Goal: Find specific page/section: Find specific page/section

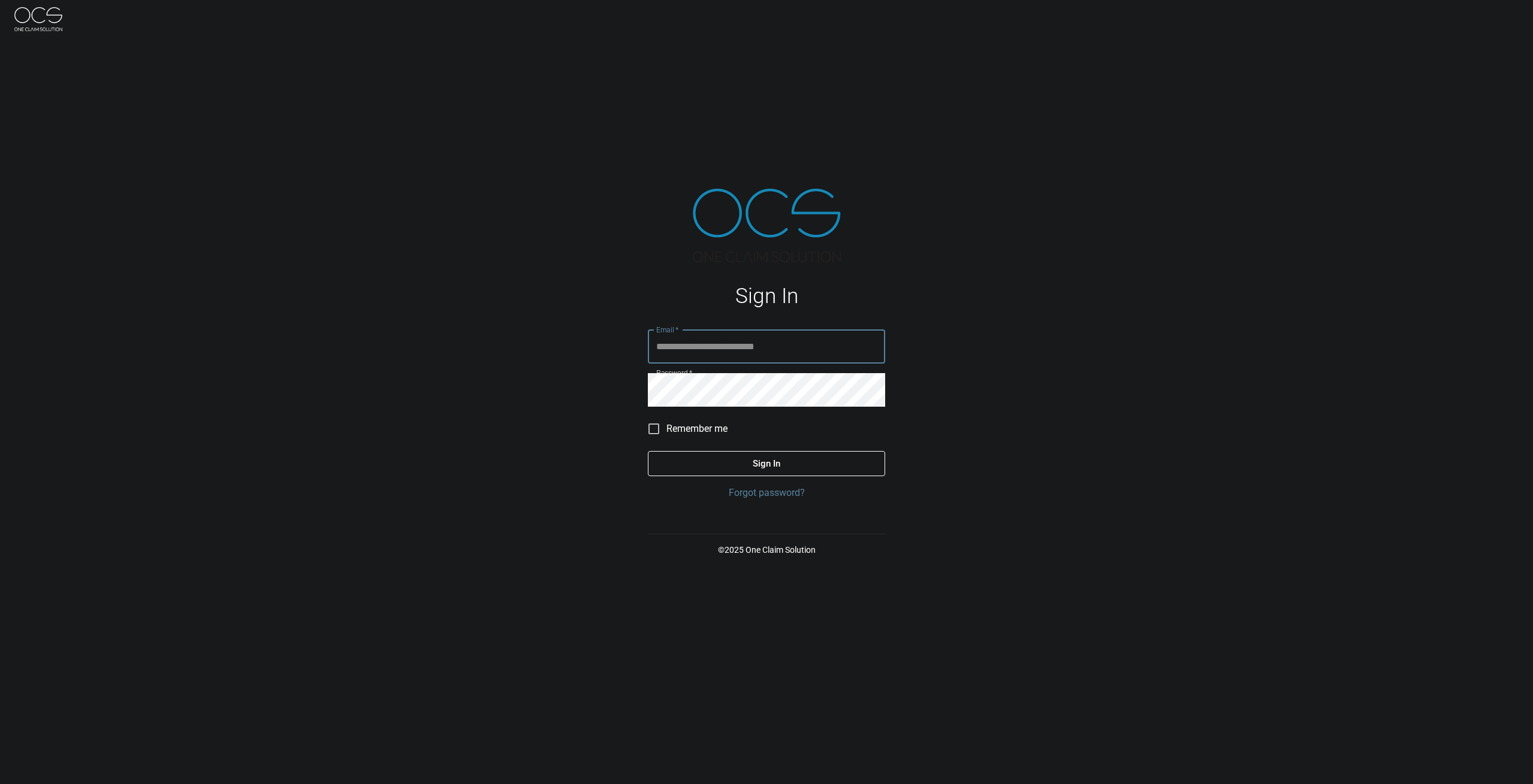
type input "**********"
click at [772, 463] on button "Sign In" at bounding box center [766, 463] width 237 height 25
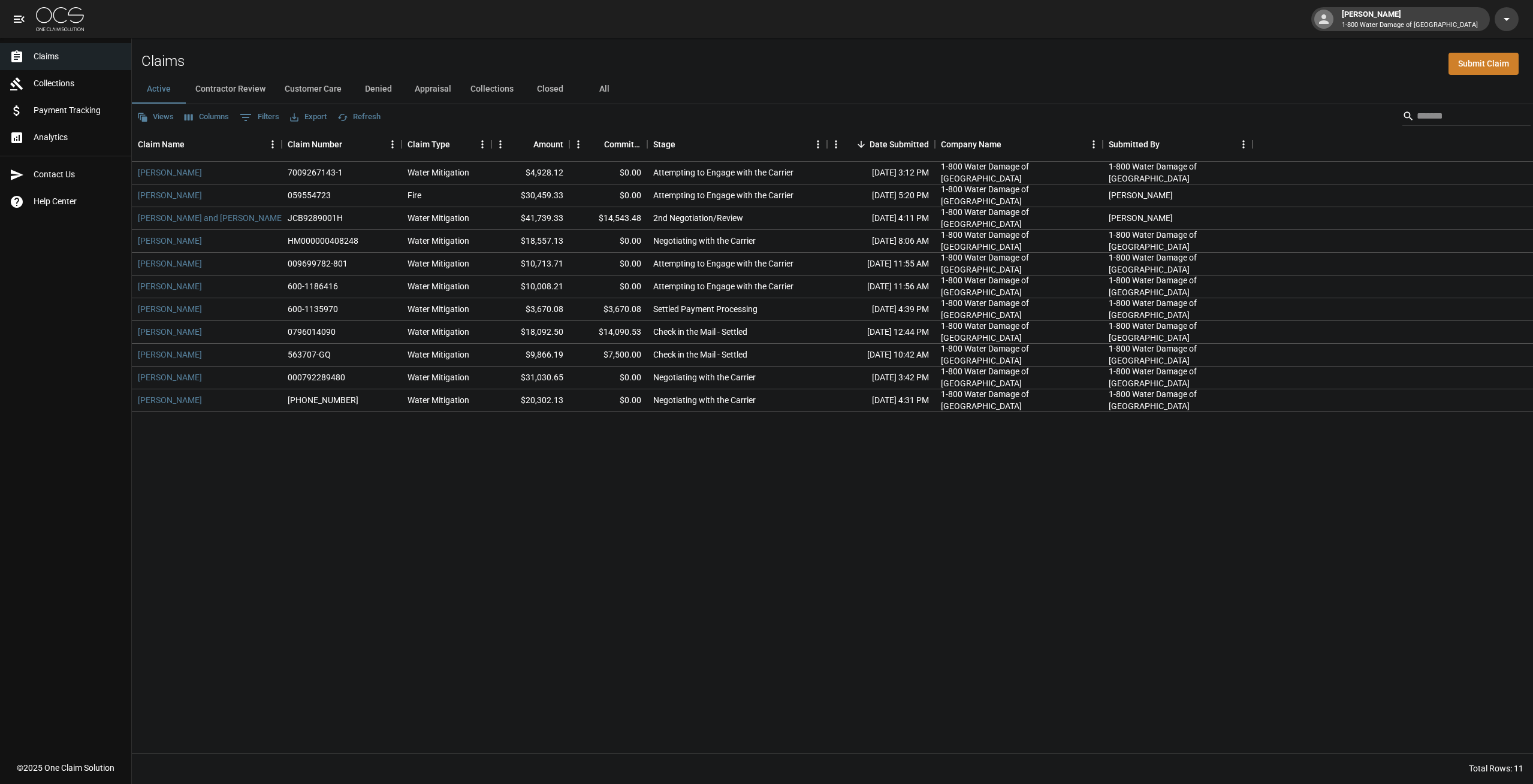
click at [601, 90] on button "All" at bounding box center [604, 89] width 54 height 28
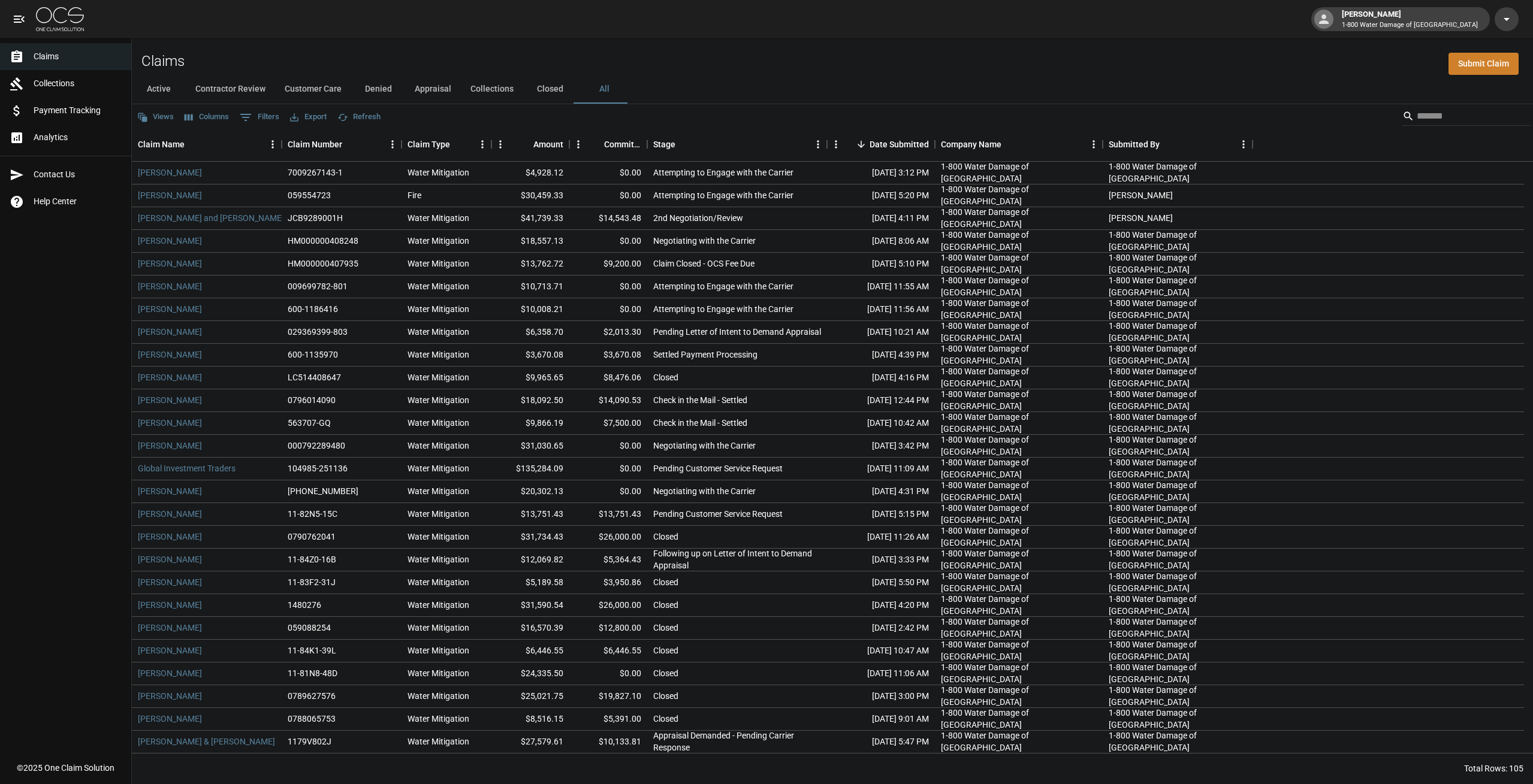
click at [424, 91] on button "Appraisal" at bounding box center [433, 89] width 56 height 28
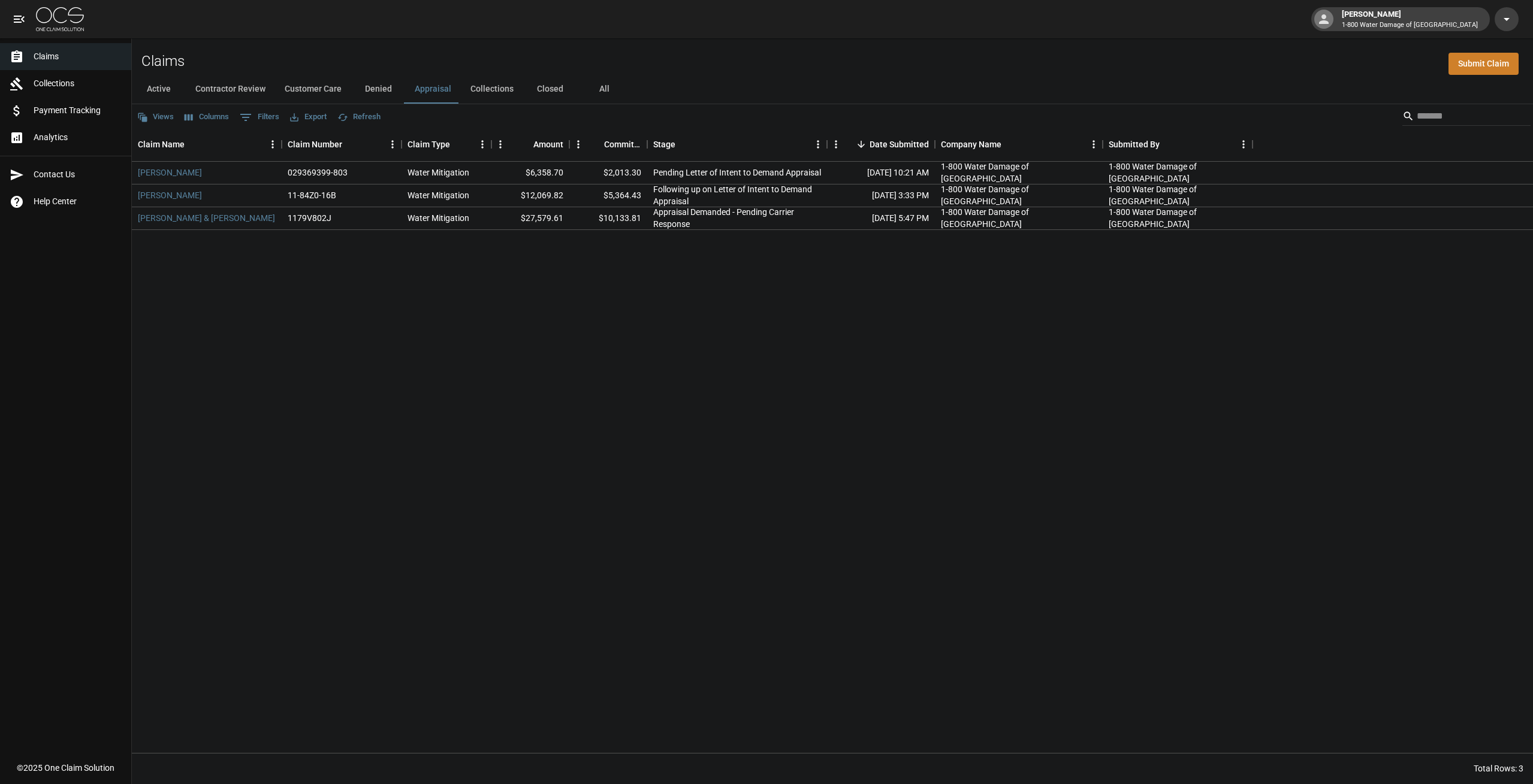
click at [301, 91] on button "Customer Care" at bounding box center [313, 89] width 76 height 28
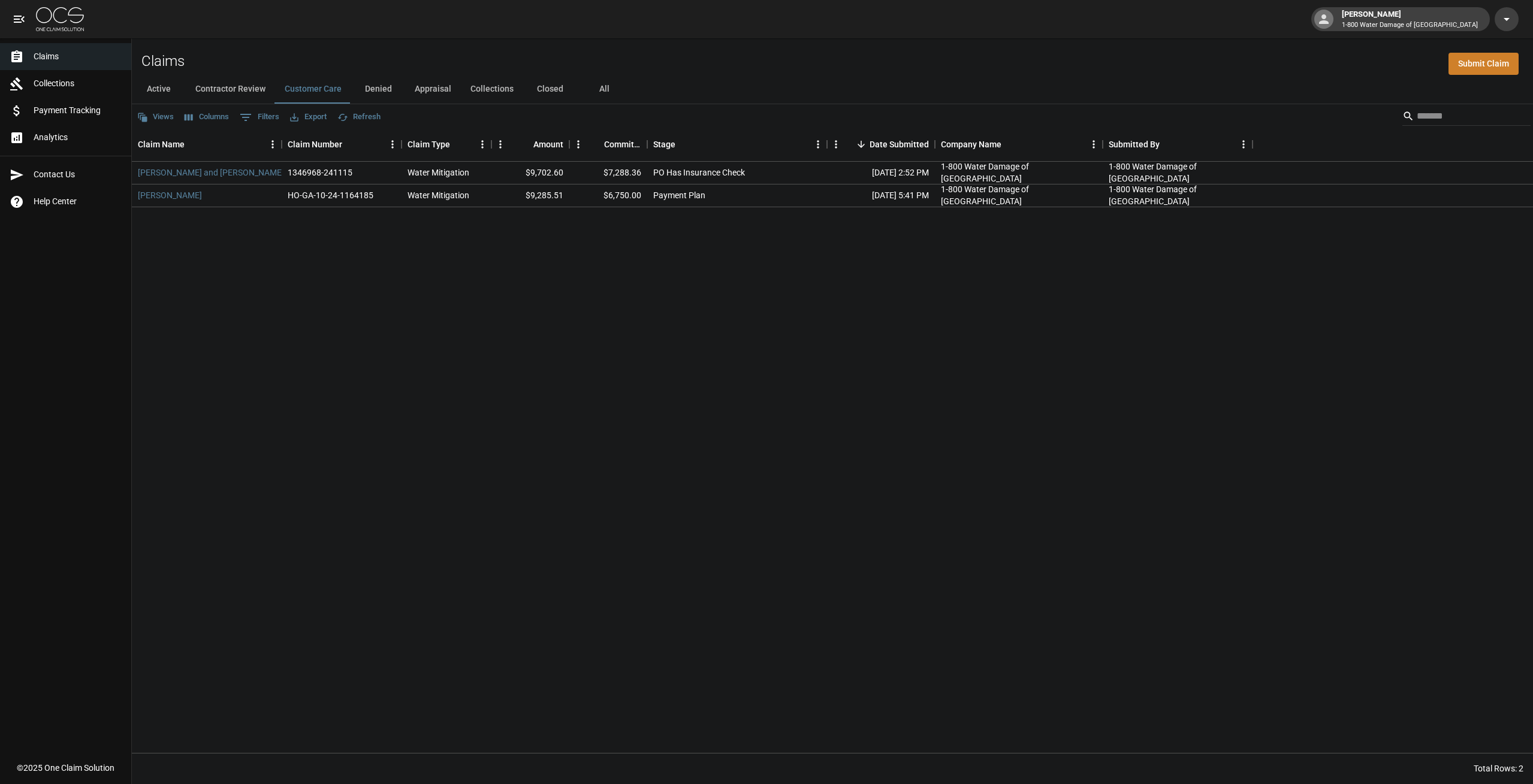
click at [334, 41] on div "Claims Submit Claim" at bounding box center [833, 57] width 1402 height 37
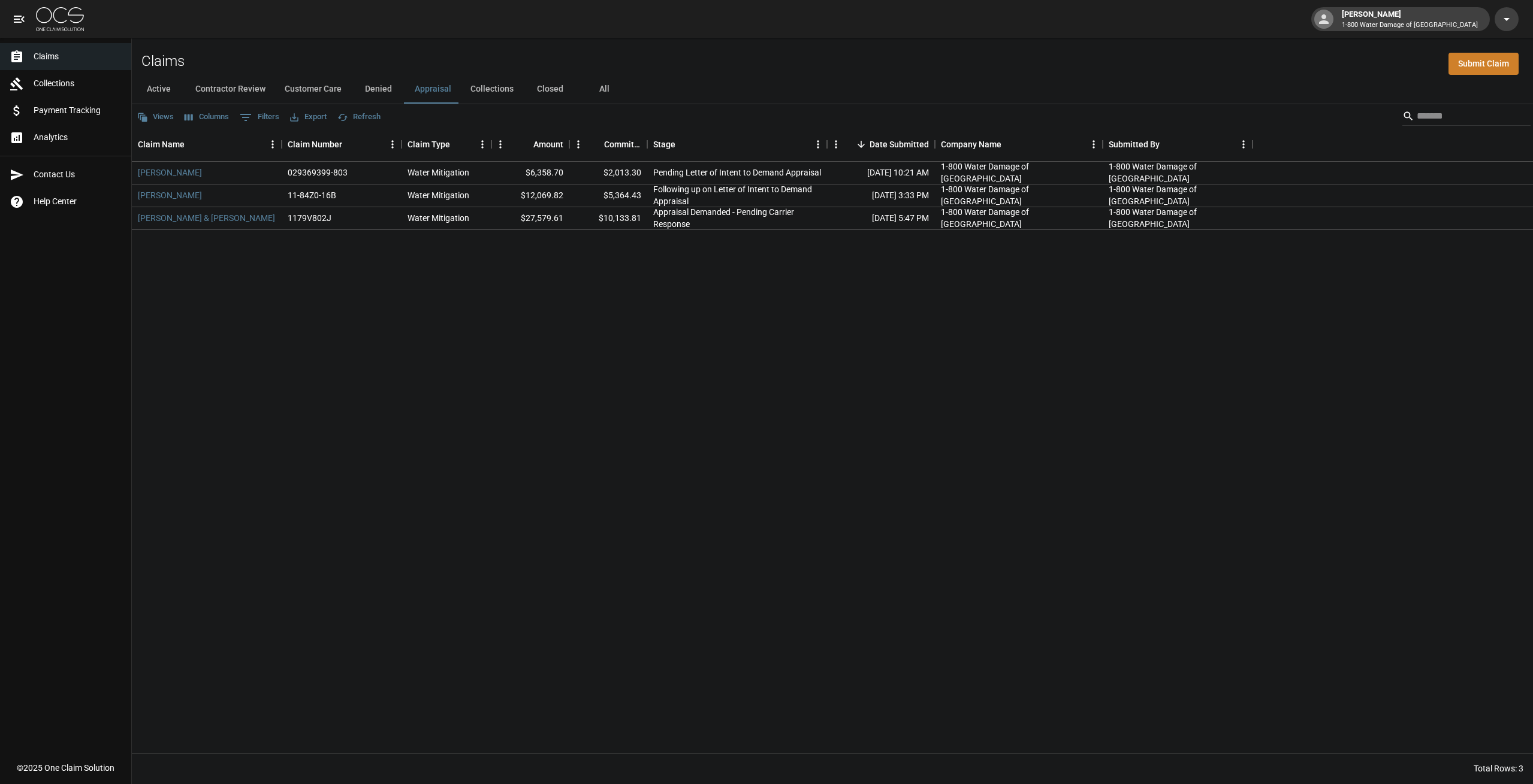
click at [766, 32] on div "[PERSON_NAME] 1-800 Water Damage of [GEOGRAPHIC_DATA]" at bounding box center [766, 19] width 1533 height 39
